Goal: Information Seeking & Learning: Learn about a topic

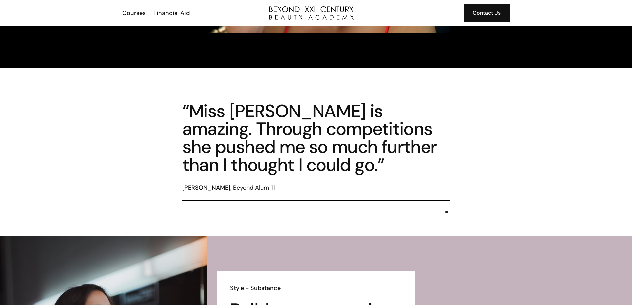
scroll to position [586, 0]
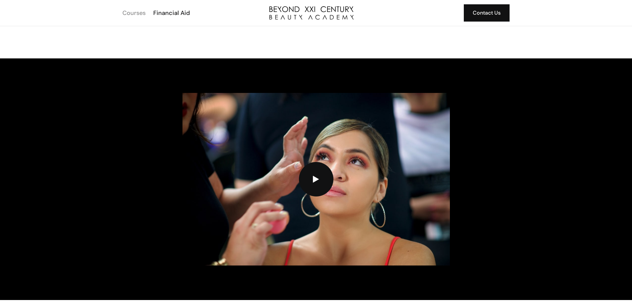
click at [132, 15] on div "Courses" at bounding box center [133, 13] width 23 height 9
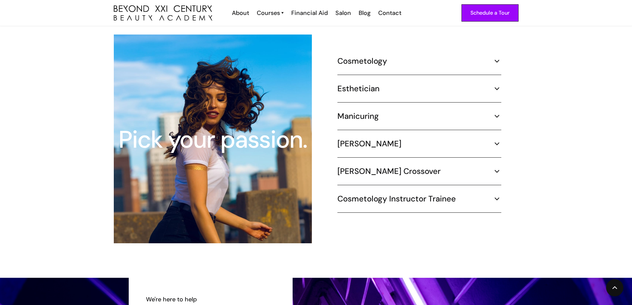
scroll to position [630, 0]
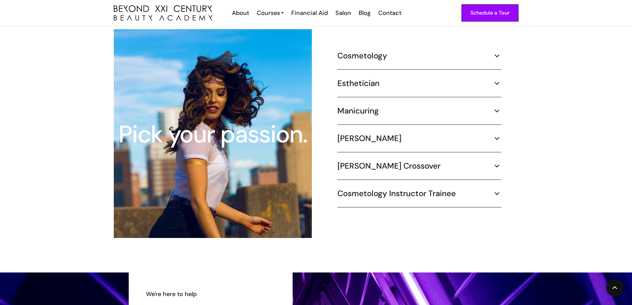
click at [401, 106] on div "Manicuring" at bounding box center [419, 111] width 164 height 10
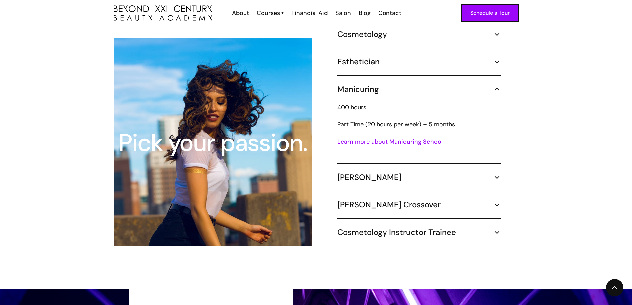
click at [400, 138] on link "Learn more about Manicuring School" at bounding box center [389, 142] width 105 height 8
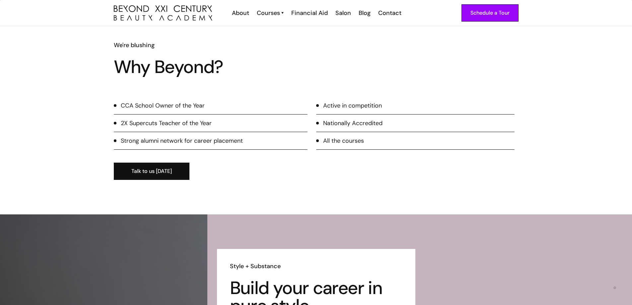
scroll to position [962, 0]
